Goal: Task Accomplishment & Management: Manage account settings

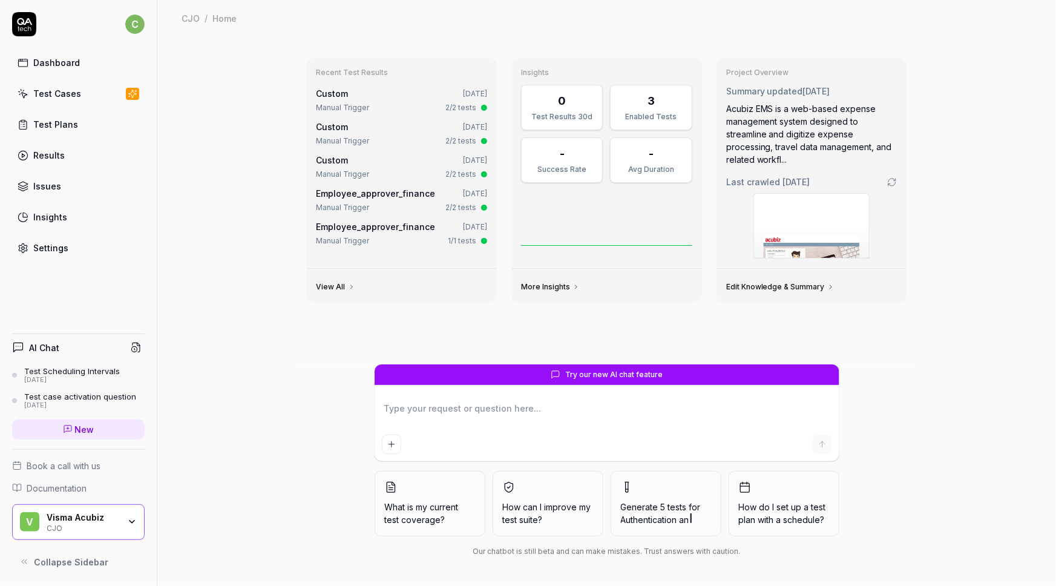
click at [57, 245] on div "Settings" at bounding box center [50, 247] width 35 height 13
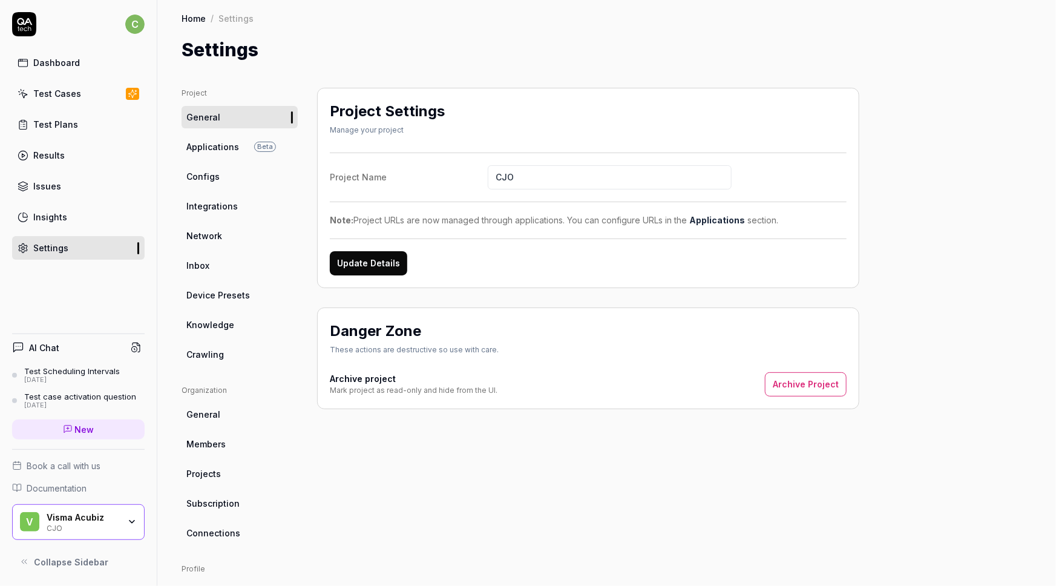
click at [203, 205] on span "Integrations" at bounding box center [211, 206] width 51 height 13
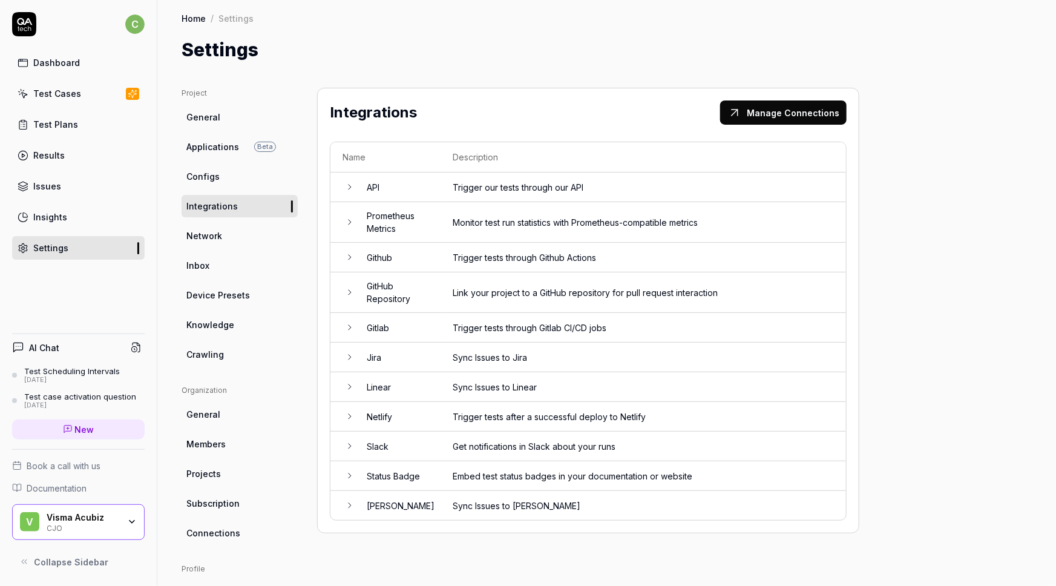
scroll to position [1, 0]
click at [943, 278] on div "Project General Applications Beta Configs Integrations Network Inbox Device Pre…" at bounding box center [607, 389] width 850 height 605
click at [62, 96] on div "Test Cases" at bounding box center [57, 93] width 48 height 13
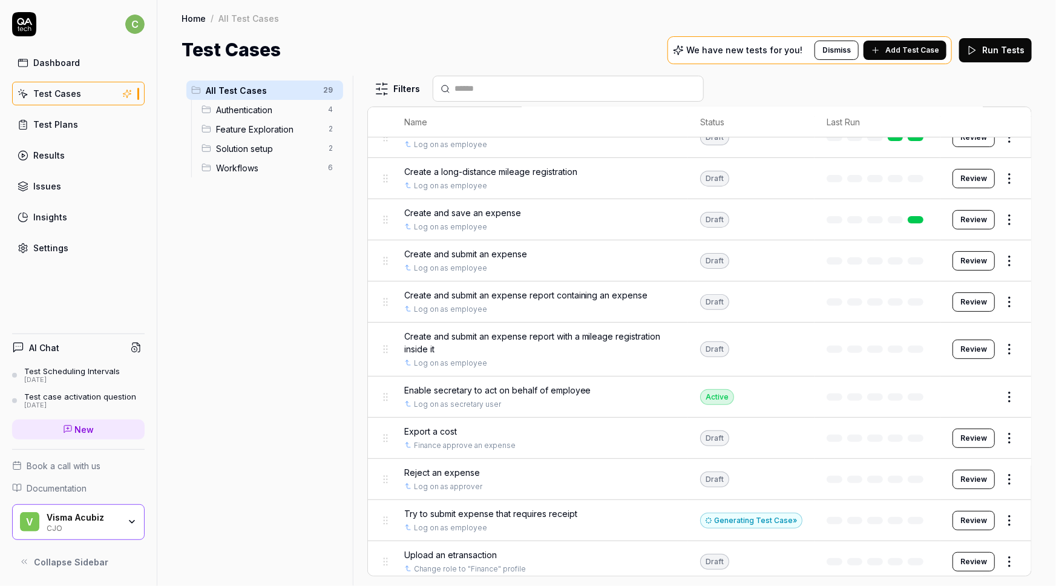
scroll to position [103, 0]
click at [1001, 303] on html "c Dashboard Test Cases Test Plans Results Issues Insights Settings AI Chat Test…" at bounding box center [528, 293] width 1056 height 586
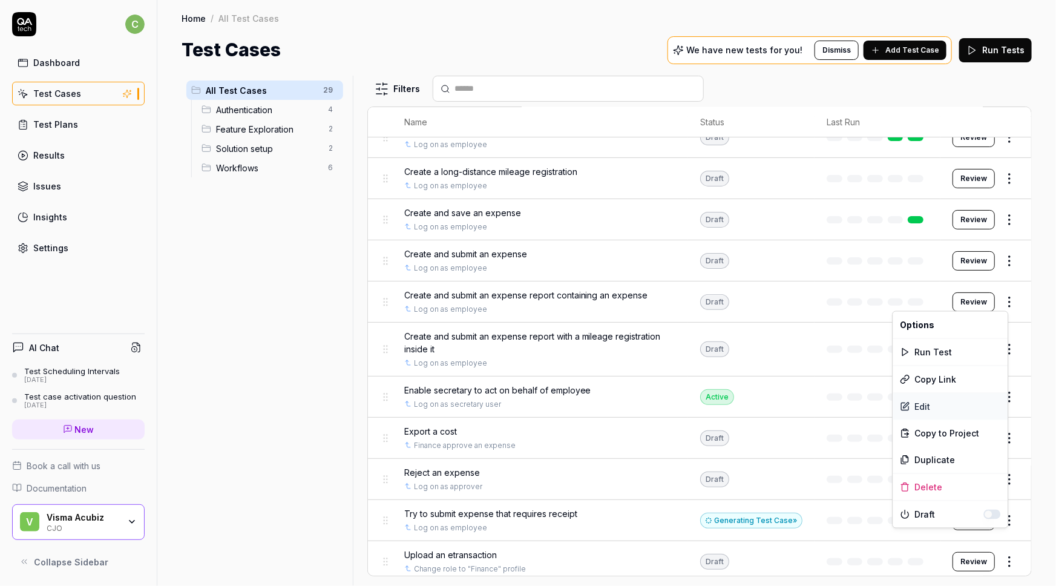
click at [928, 405] on div "Edit" at bounding box center [950, 406] width 115 height 27
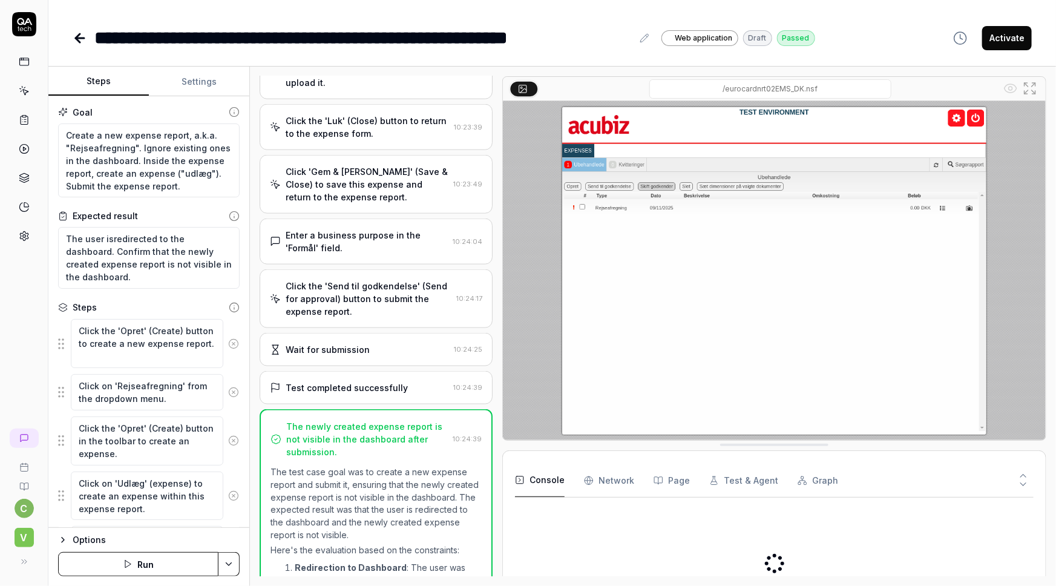
type textarea "*"
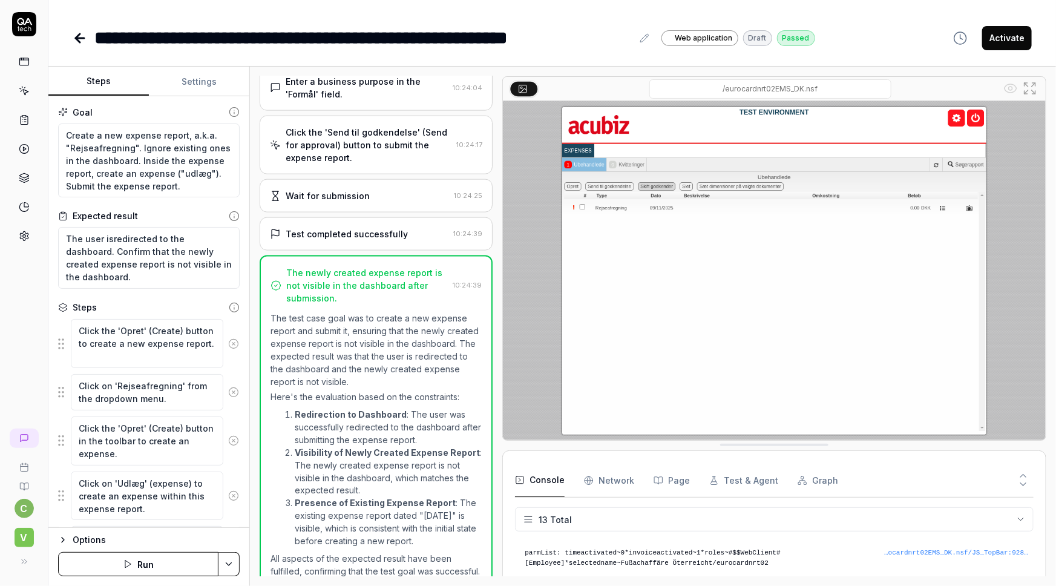
scroll to position [240, 0]
click at [28, 90] on icon at bounding box center [24, 90] width 11 height 11
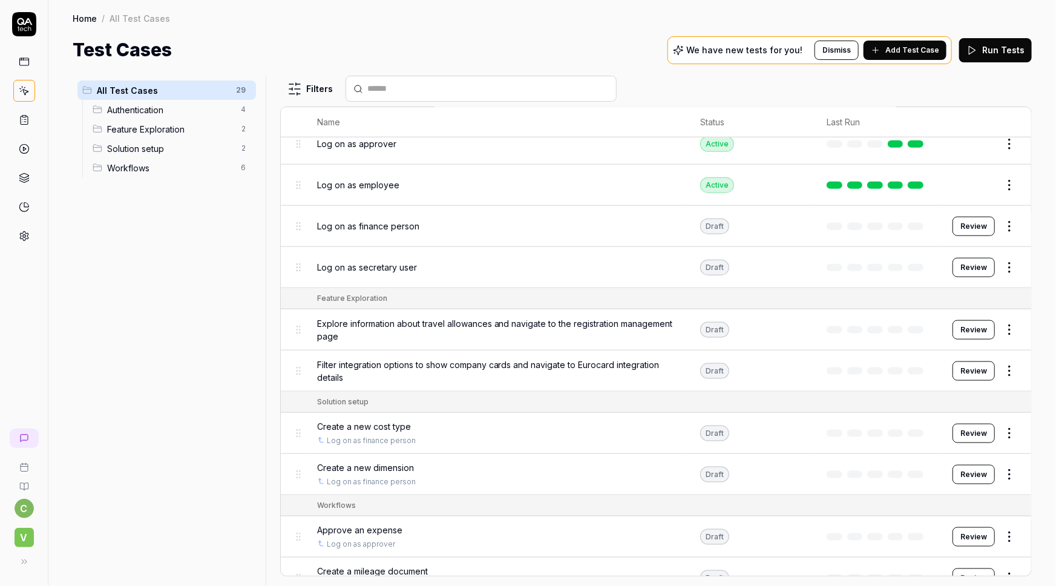
scroll to position [847, 0]
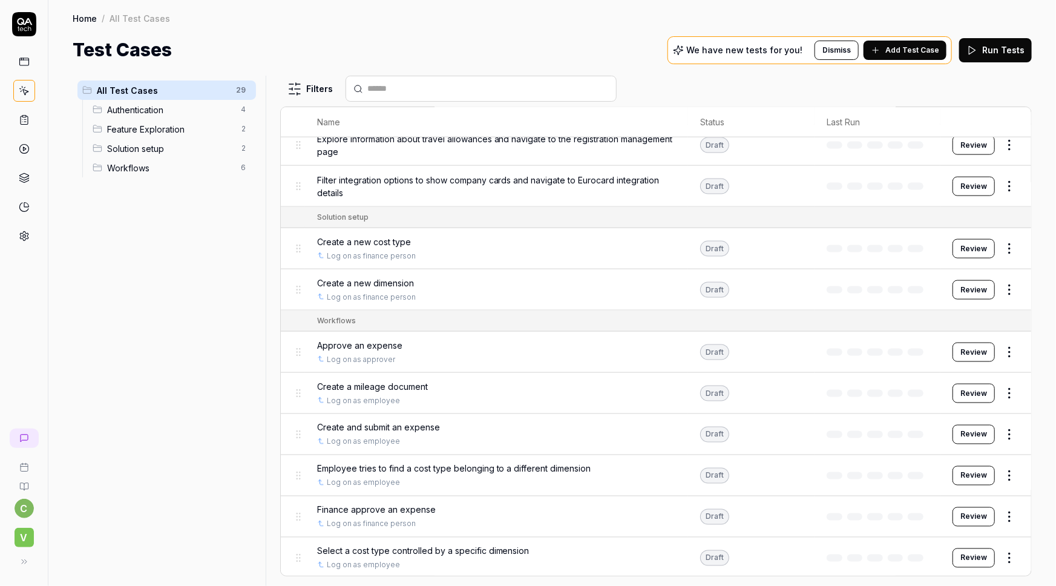
click at [25, 126] on link at bounding box center [24, 120] width 22 height 22
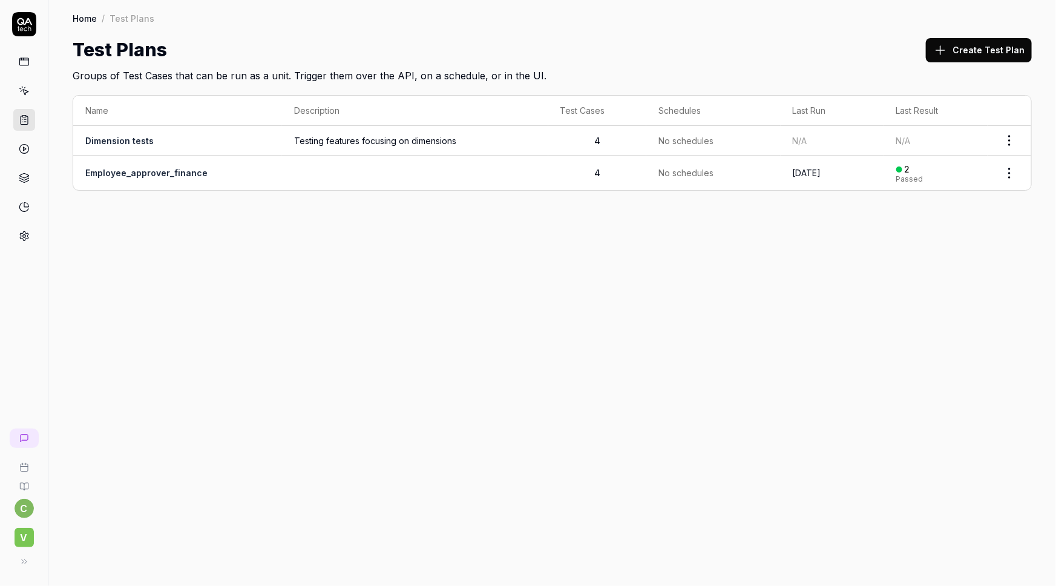
click at [25, 150] on icon at bounding box center [24, 148] width 11 height 11
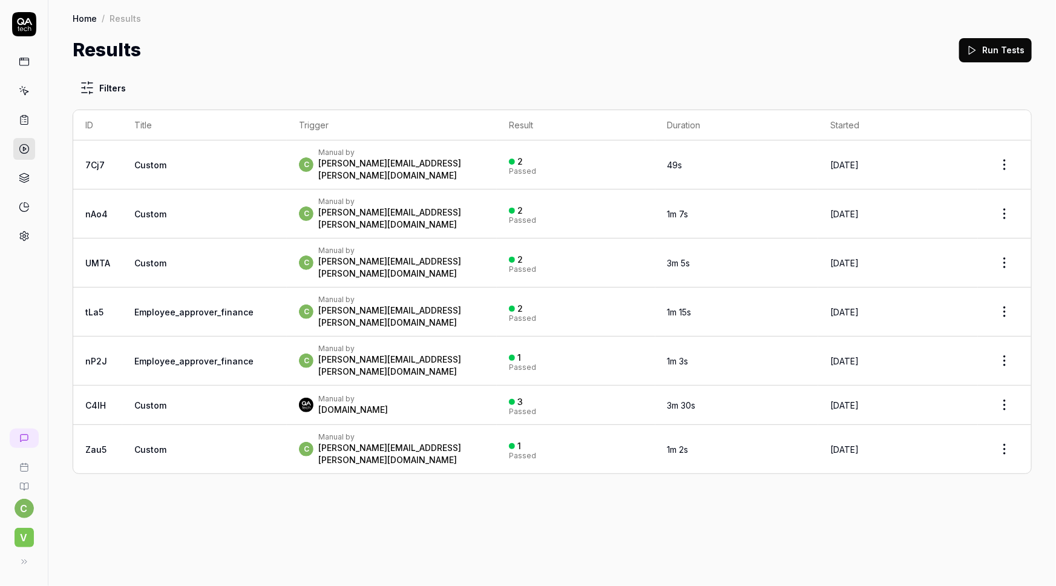
click at [23, 538] on span "V" at bounding box center [24, 537] width 19 height 19
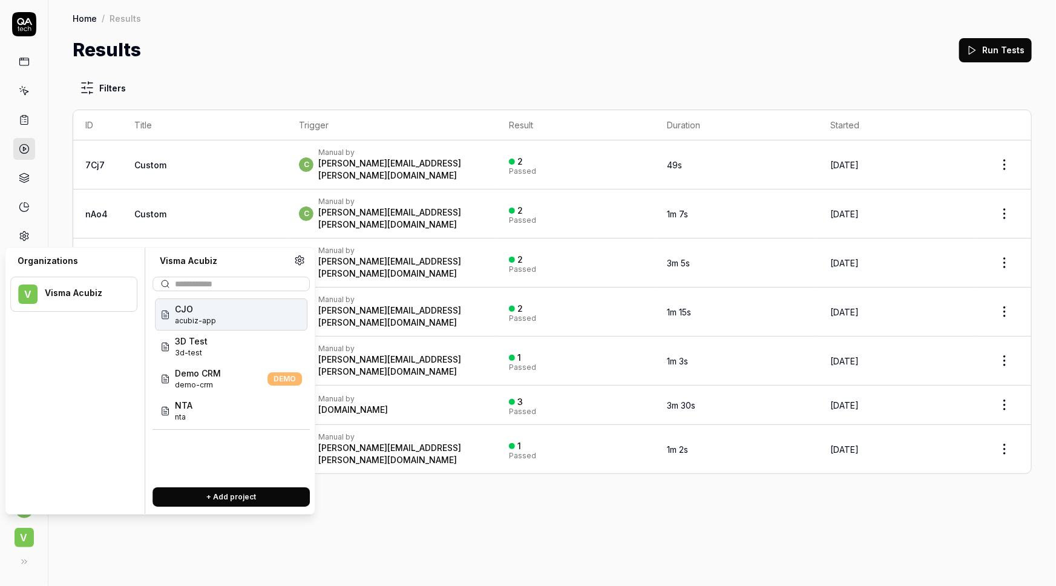
click at [510, 516] on div "Filters ID Title Trigger Result Duration Started 7Cj7 Custom c Manual by [PERSO…" at bounding box center [552, 325] width 1008 height 522
